Goal: Check status: Check status

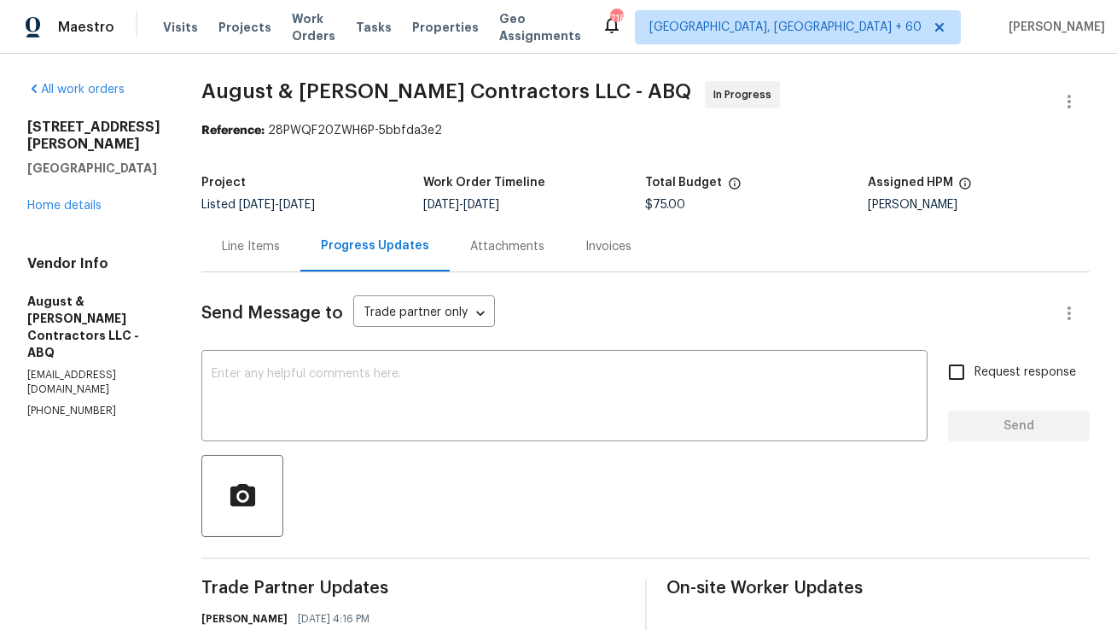
click at [243, 253] on div "Line Items" at bounding box center [251, 246] width 58 height 17
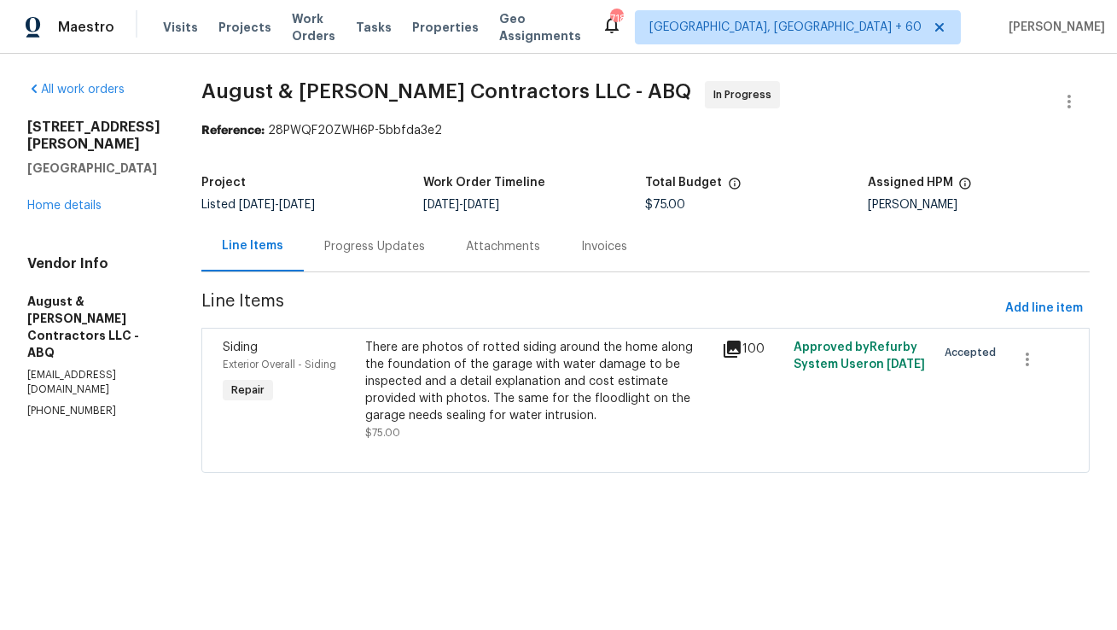
click at [432, 253] on div "Progress Updates" at bounding box center [375, 246] width 142 height 50
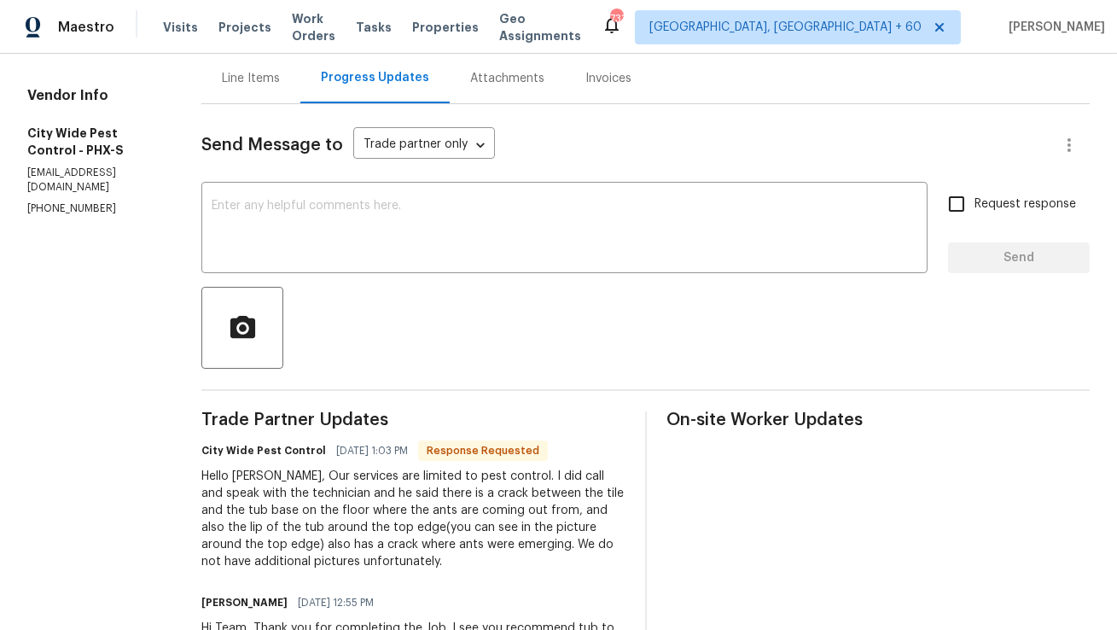
scroll to position [160, 0]
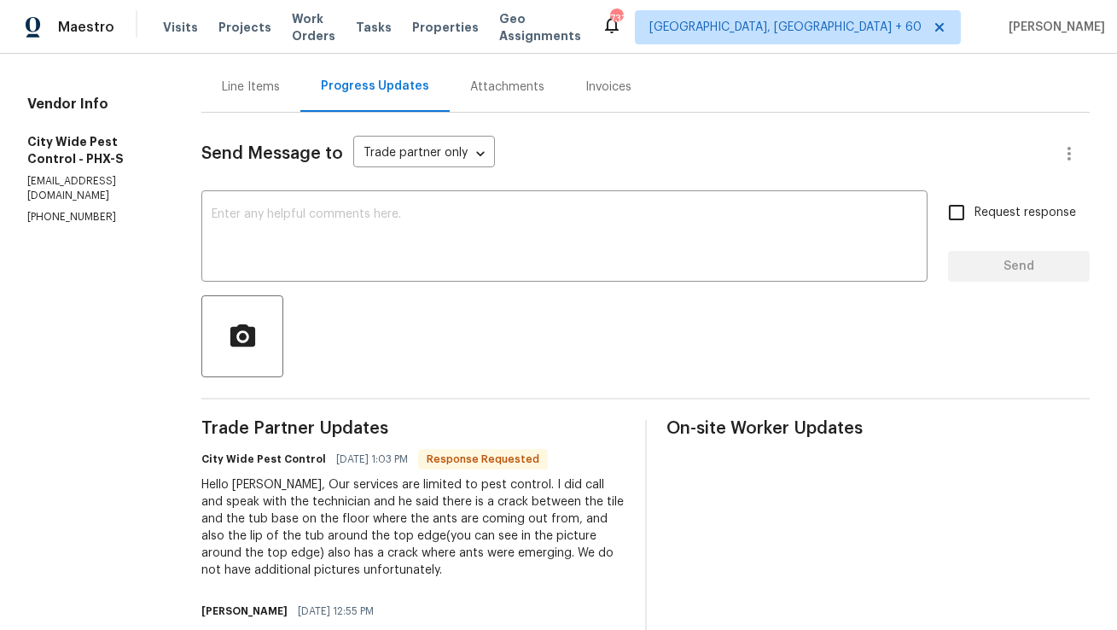
click at [258, 89] on div "Line Items" at bounding box center [251, 86] width 58 height 17
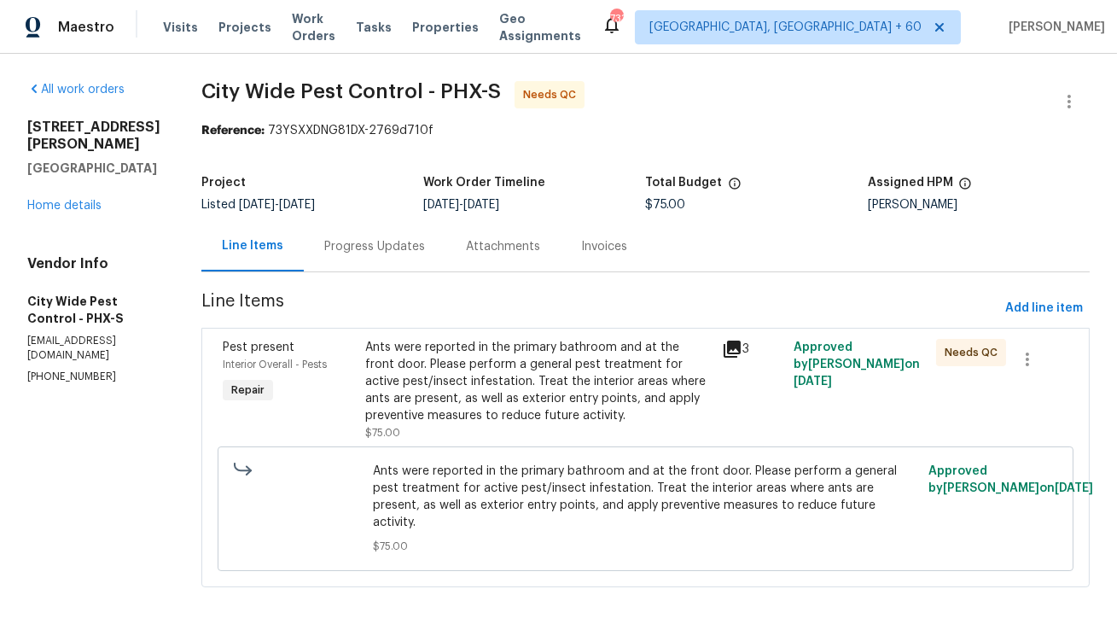
click at [604, 391] on div "Ants were reported in the primary bathroom and at the front door. Please perfor…" at bounding box center [538, 381] width 346 height 85
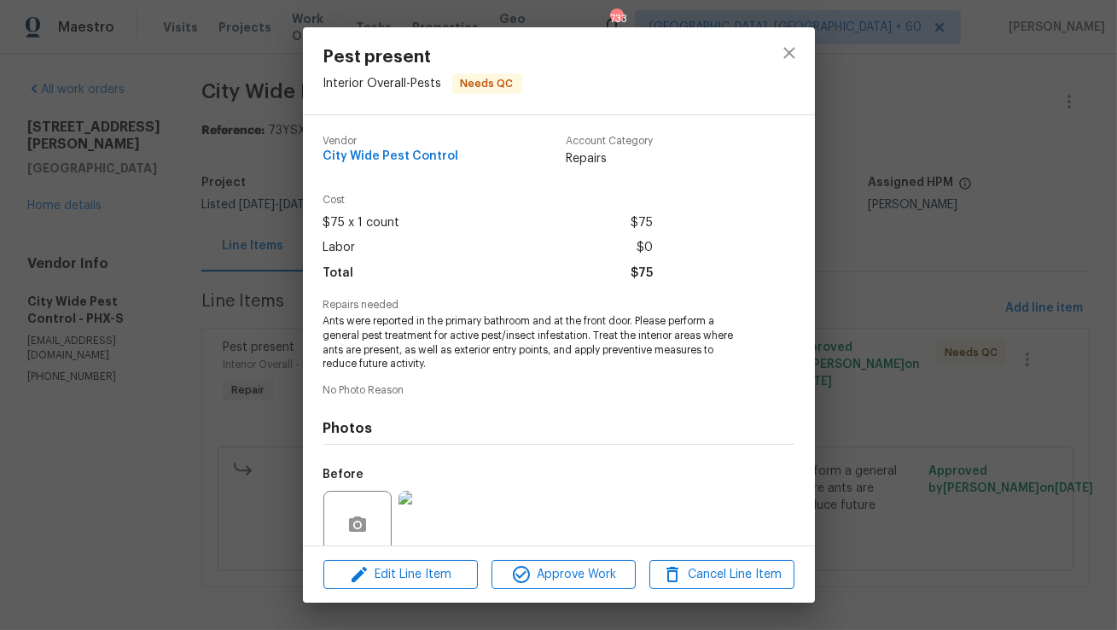
scroll to position [143, 0]
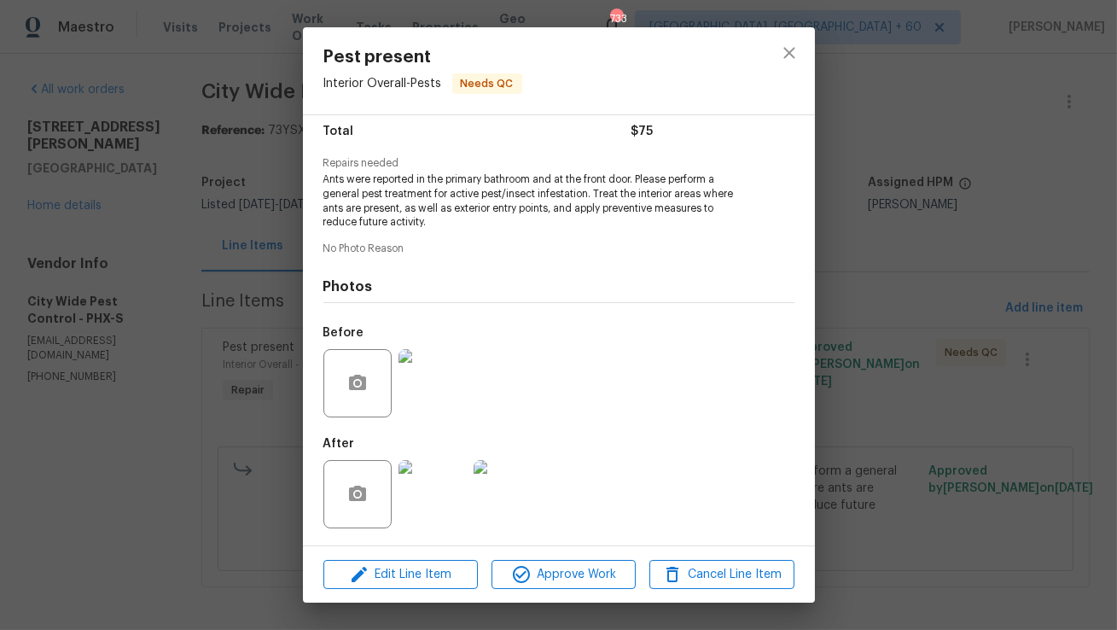
click at [423, 485] on img at bounding box center [432, 494] width 68 height 68
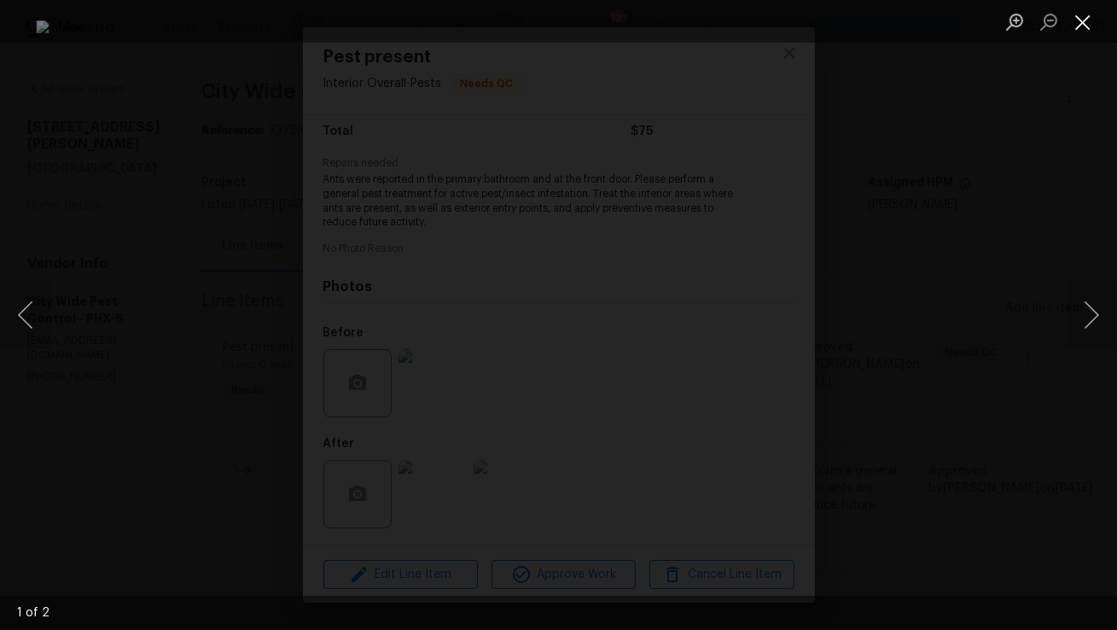
click at [1083, 20] on button "Close lightbox" at bounding box center [1083, 22] width 34 height 30
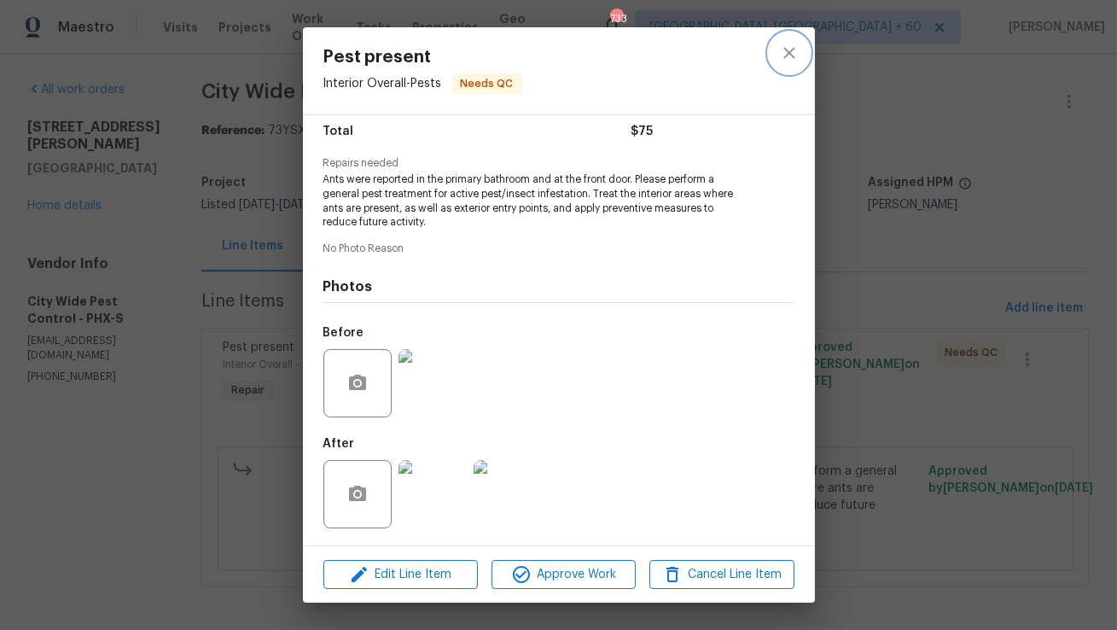
click at [793, 54] on icon "close" at bounding box center [789, 53] width 20 height 20
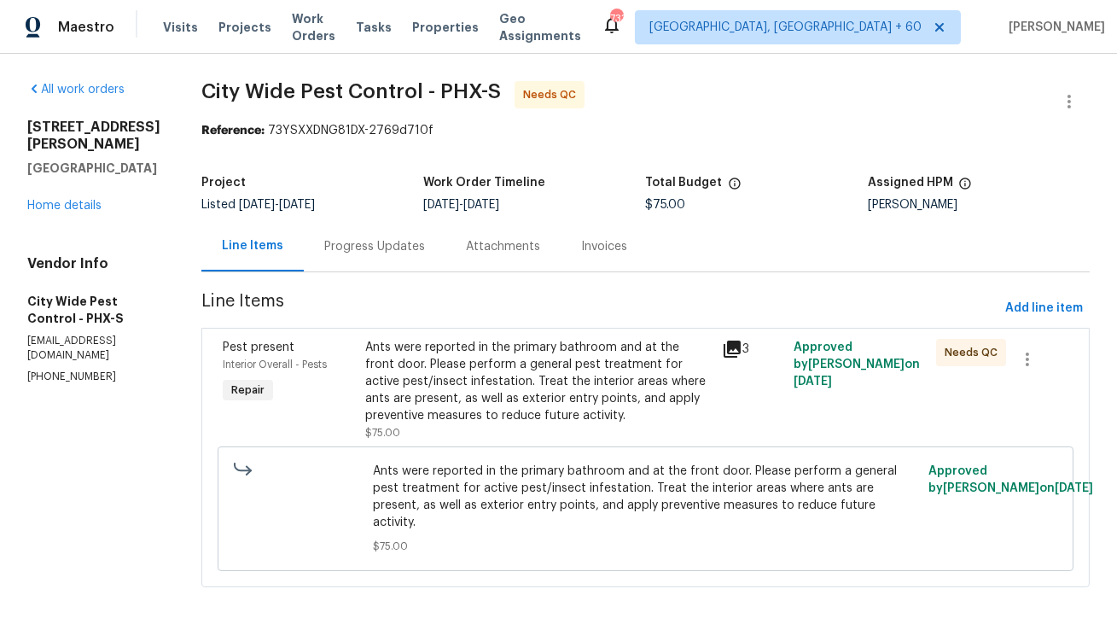
click at [375, 253] on div "Progress Updates" at bounding box center [374, 246] width 101 height 17
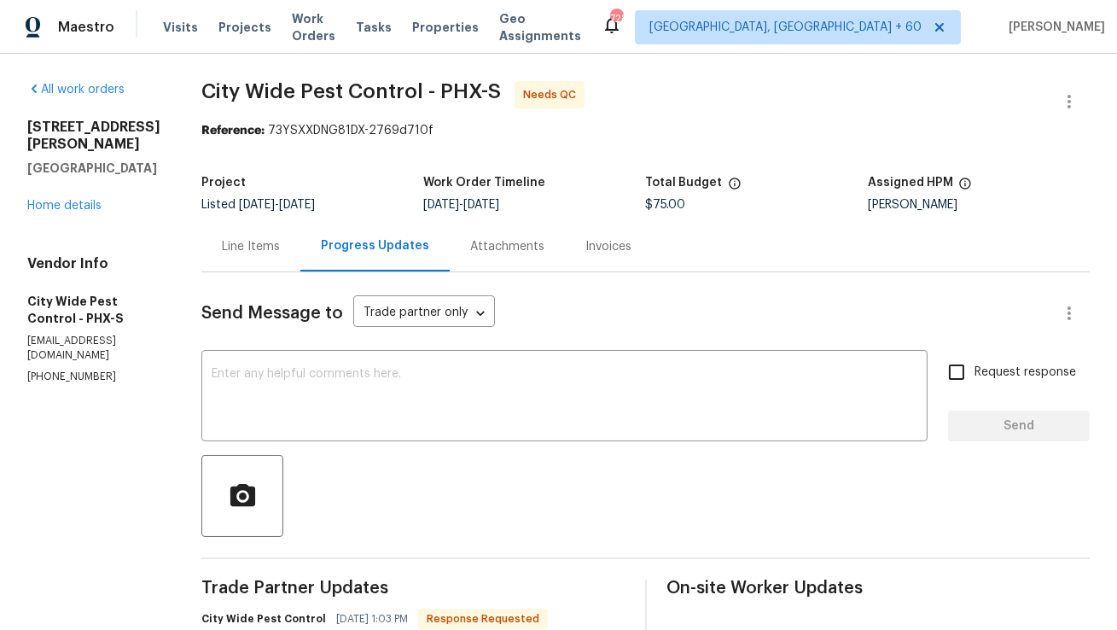
click at [276, 251] on div "Line Items" at bounding box center [251, 246] width 58 height 17
